Goal: Find specific page/section: Find specific page/section

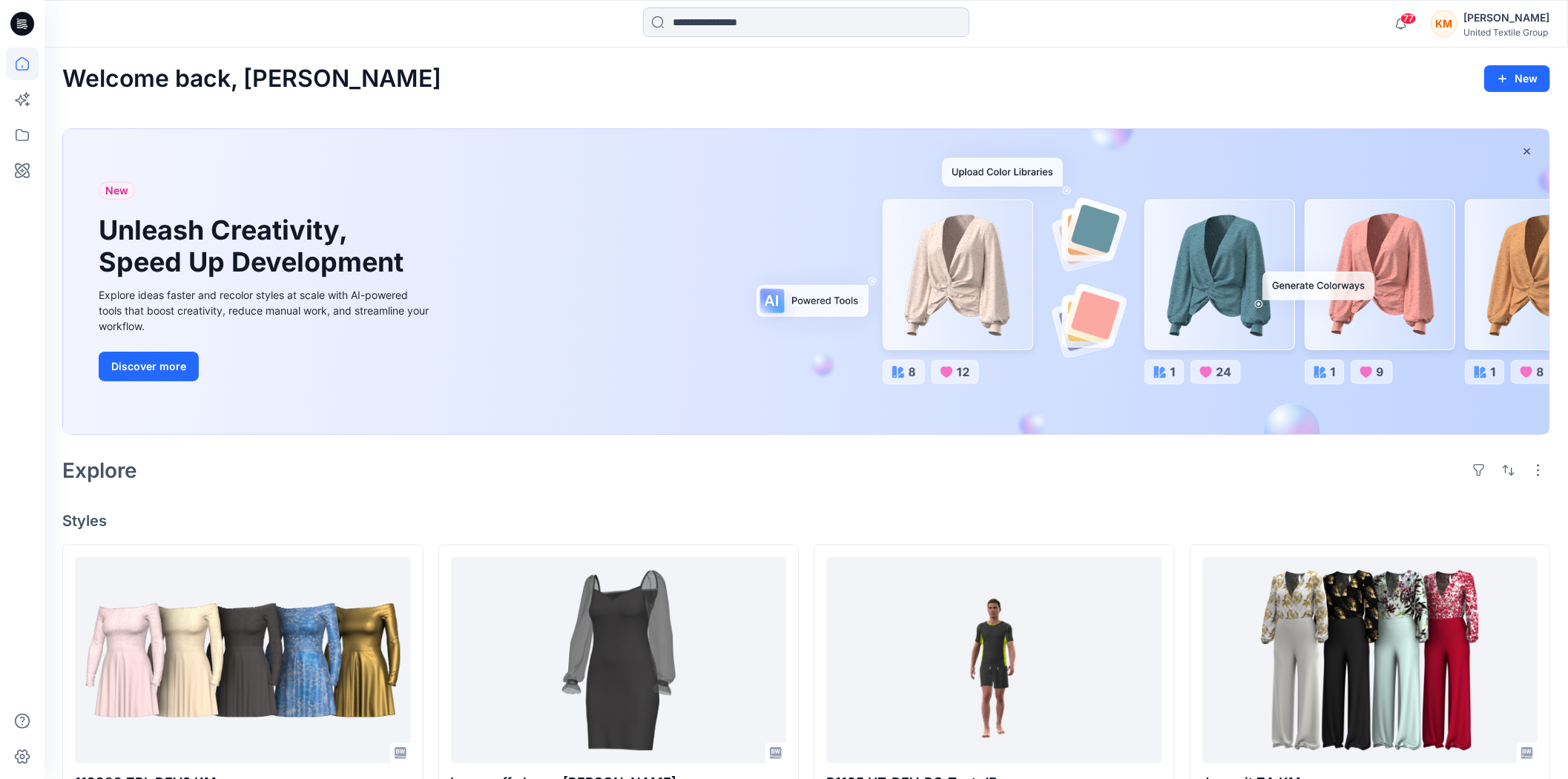
click at [710, 23] on input at bounding box center [806, 23] width 326 height 30
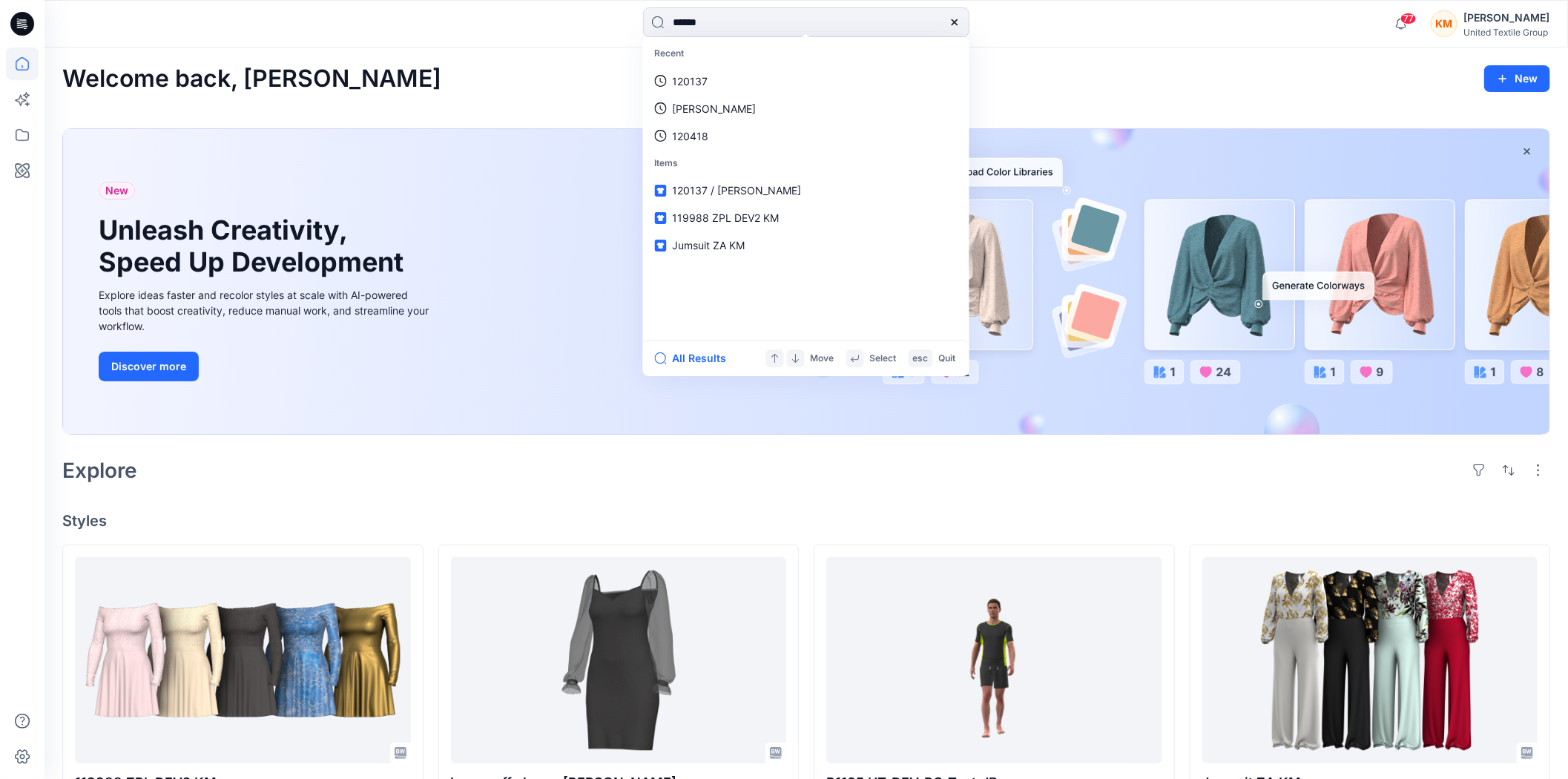
type input "******"
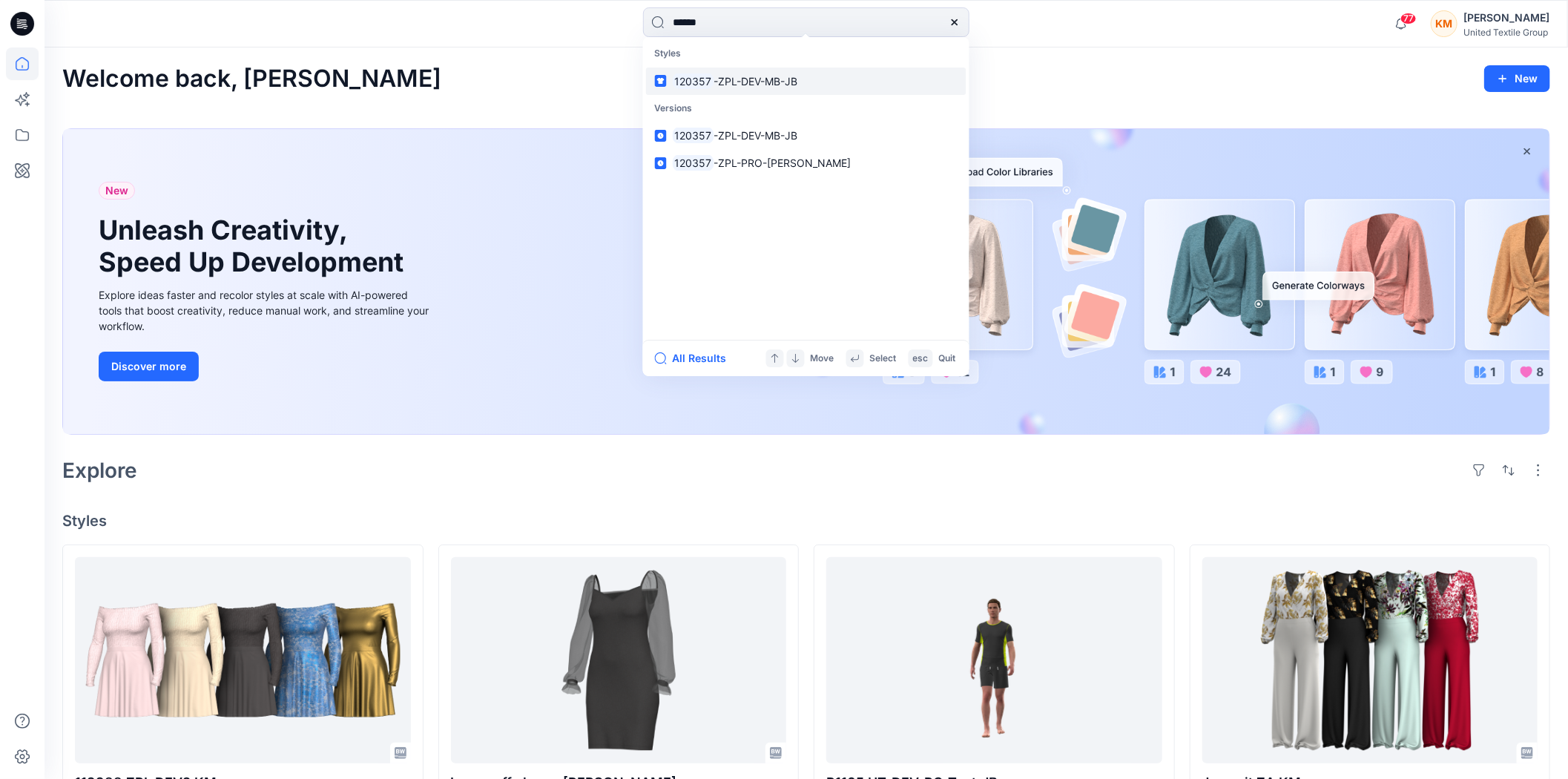
click at [714, 83] on span "-ZPL-DEV-MB-JB" at bounding box center [756, 81] width 84 height 12
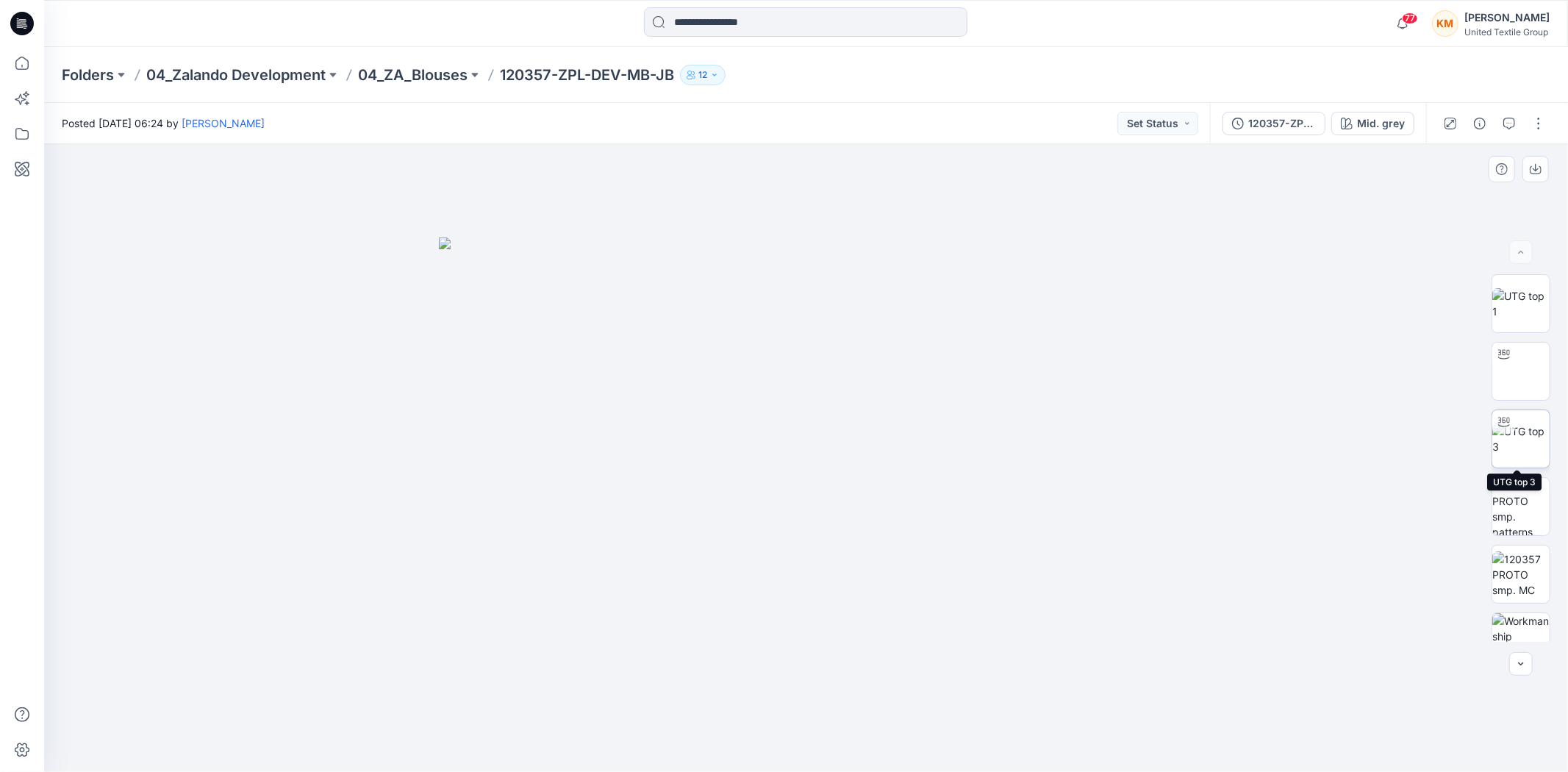
click at [1511, 442] on img at bounding box center [1521, 438] width 57 height 31
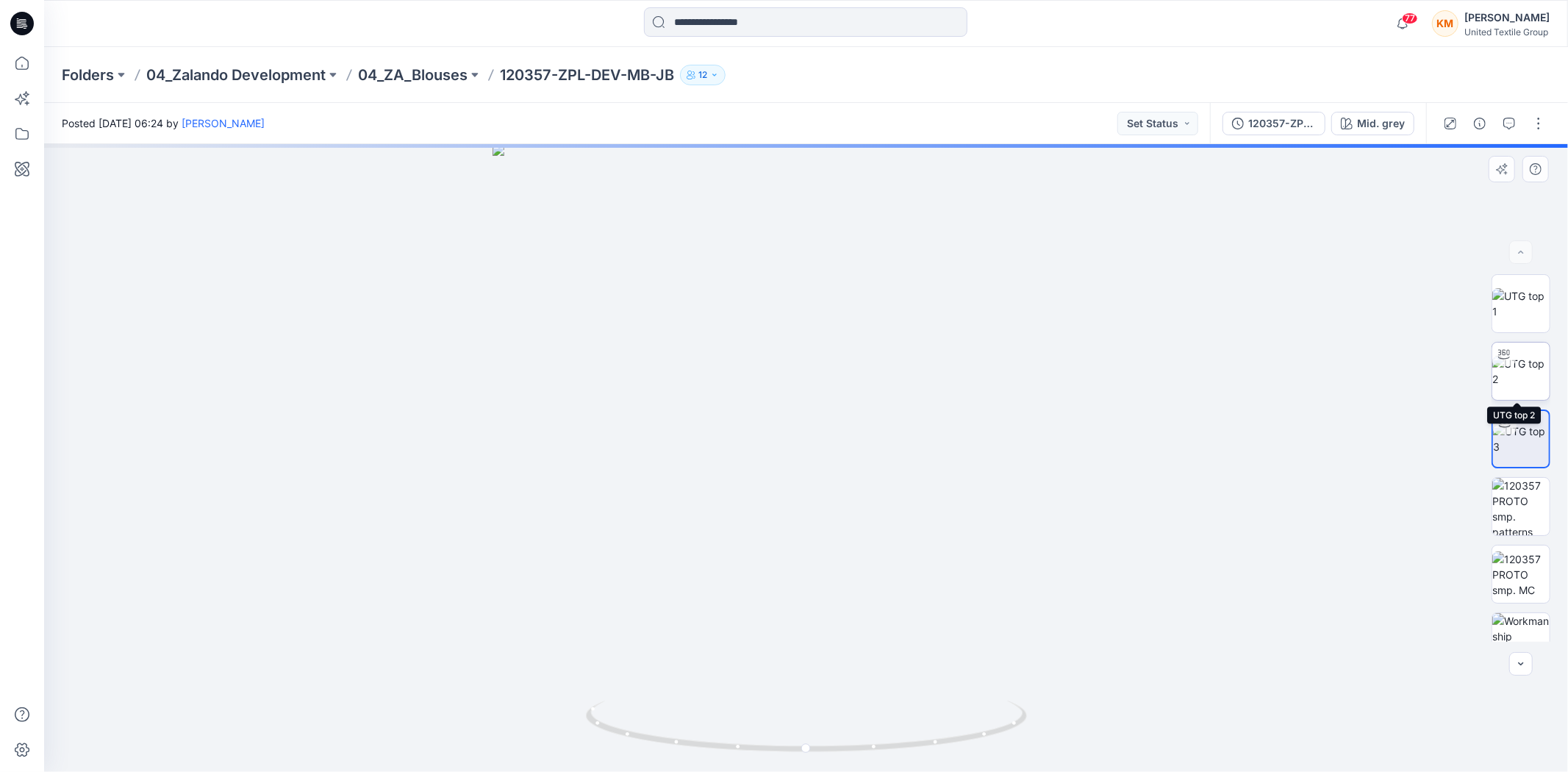
click at [1526, 366] on img at bounding box center [1521, 371] width 57 height 31
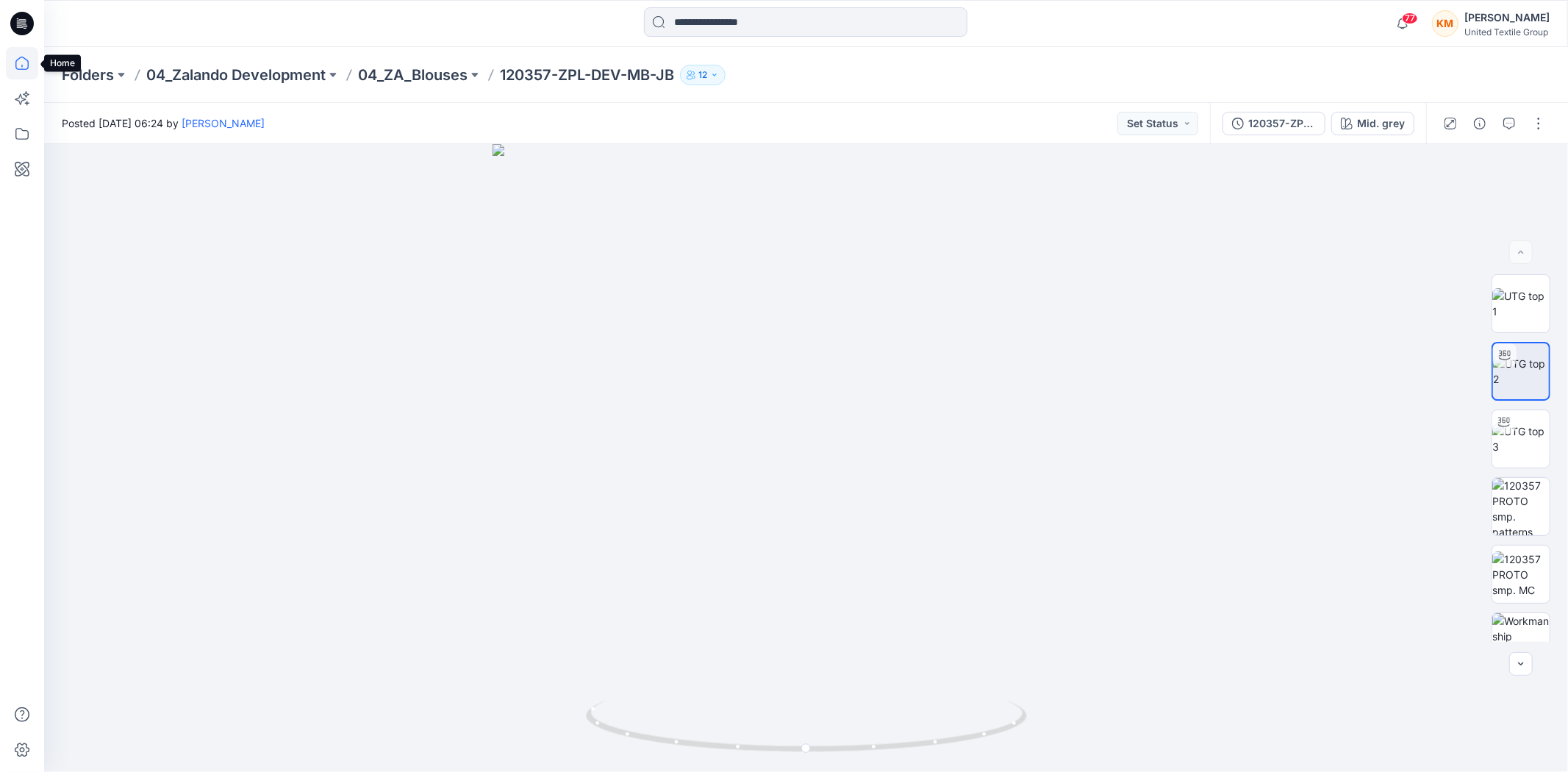
click at [20, 57] on icon at bounding box center [22, 63] width 13 height 13
